Goal: Find specific page/section: Find specific page/section

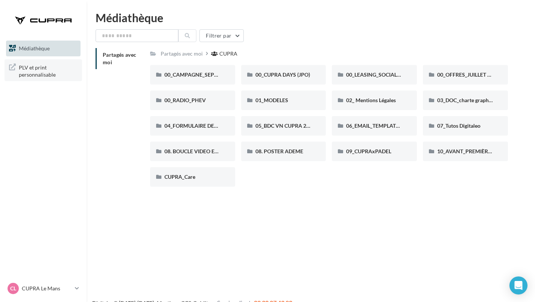
click at [36, 70] on span "PLV et print personnalisable" at bounding box center [48, 70] width 59 height 16
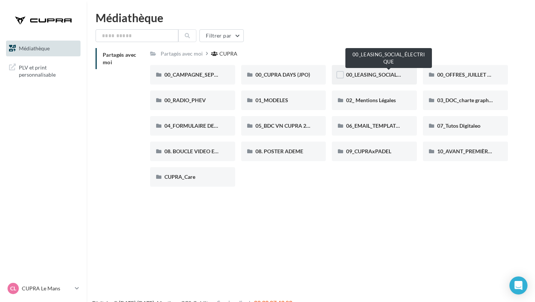
click at [359, 76] on span "00_LEASING_SOCIAL_ÉLECTRIQUE" at bounding box center [388, 74] width 84 height 6
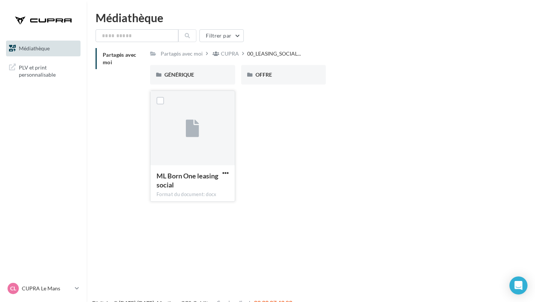
click at [183, 178] on span "ML Born One leasing social" at bounding box center [187, 180] width 62 height 17
click at [42, 71] on span "PLV et print personnalisable" at bounding box center [48, 70] width 59 height 16
click at [219, 35] on button "Filtrer par" at bounding box center [221, 35] width 44 height 13
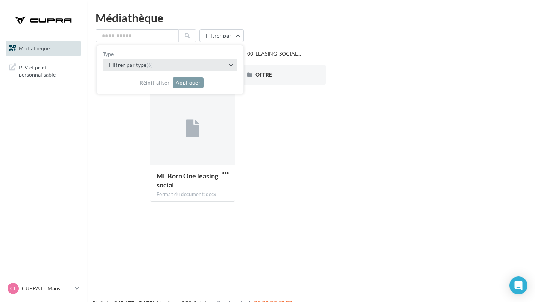
click at [215, 65] on button "Filtrer par type (6)" at bounding box center [170, 65] width 135 height 13
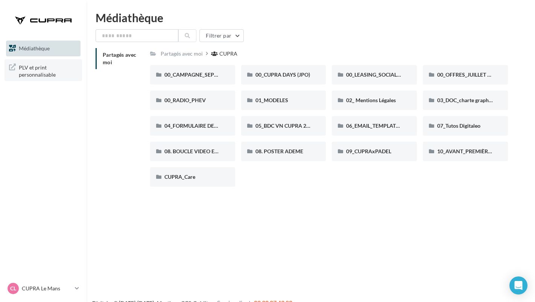
click at [44, 70] on span "PLV et print personnalisable" at bounding box center [48, 70] width 59 height 16
click at [233, 34] on button "Filtrer par" at bounding box center [221, 35] width 44 height 13
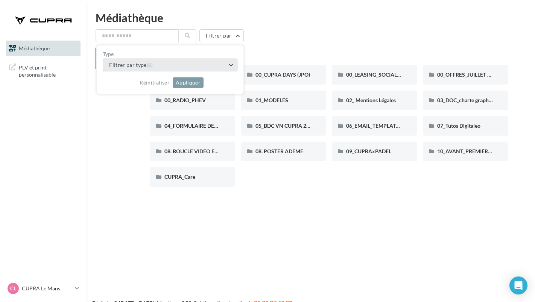
click at [224, 71] on button "Filtrer par type (6)" at bounding box center [170, 65] width 135 height 13
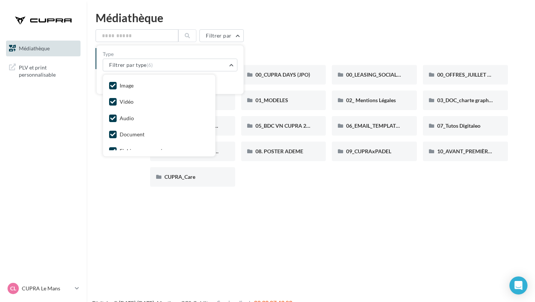
click at [268, 49] on div "Partagés avec moi CUPRA" at bounding box center [329, 53] width 358 height 11
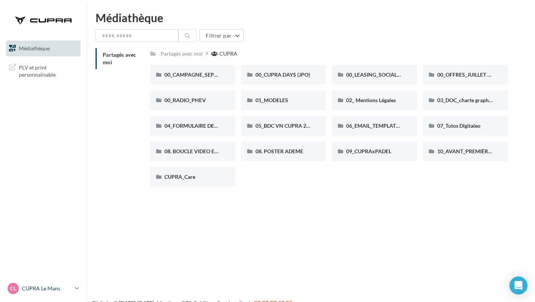
click at [76, 289] on icon at bounding box center [77, 288] width 4 height 6
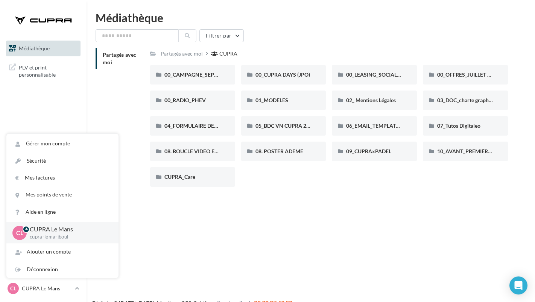
click at [149, 244] on div "Mes cibles Médiathèque" at bounding box center [267, 163] width 535 height 302
